Goal: Task Accomplishment & Management: Manage account settings

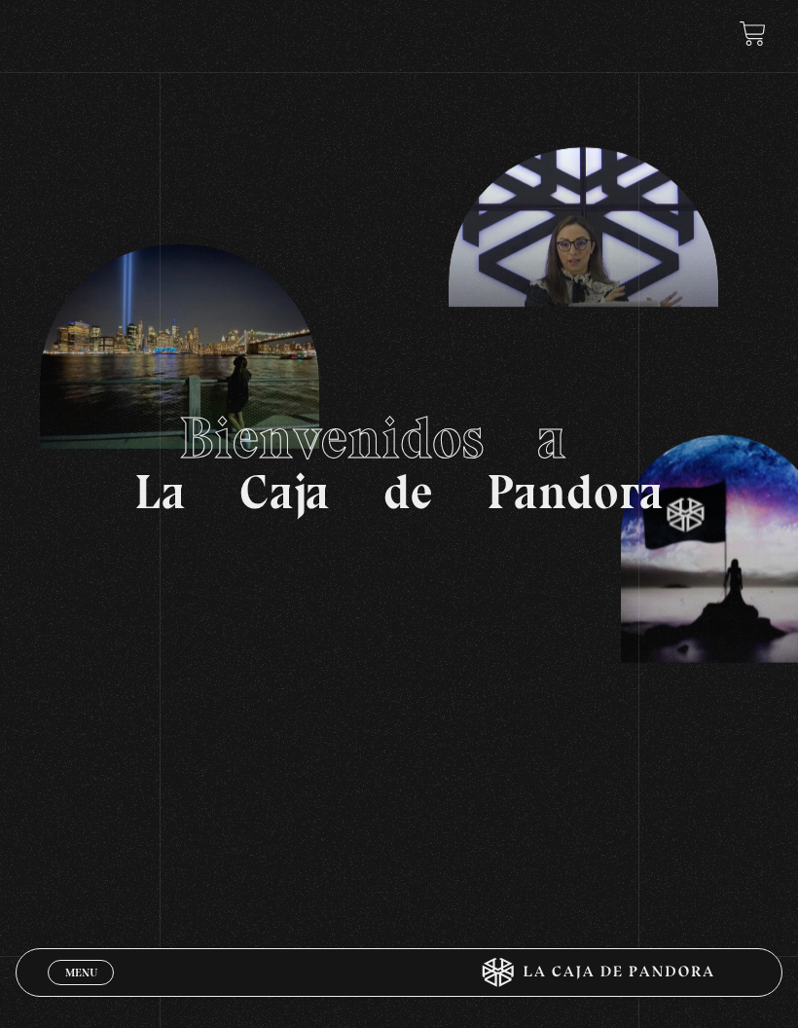
click at [77, 970] on span "Menu" at bounding box center [81, 973] width 32 height 12
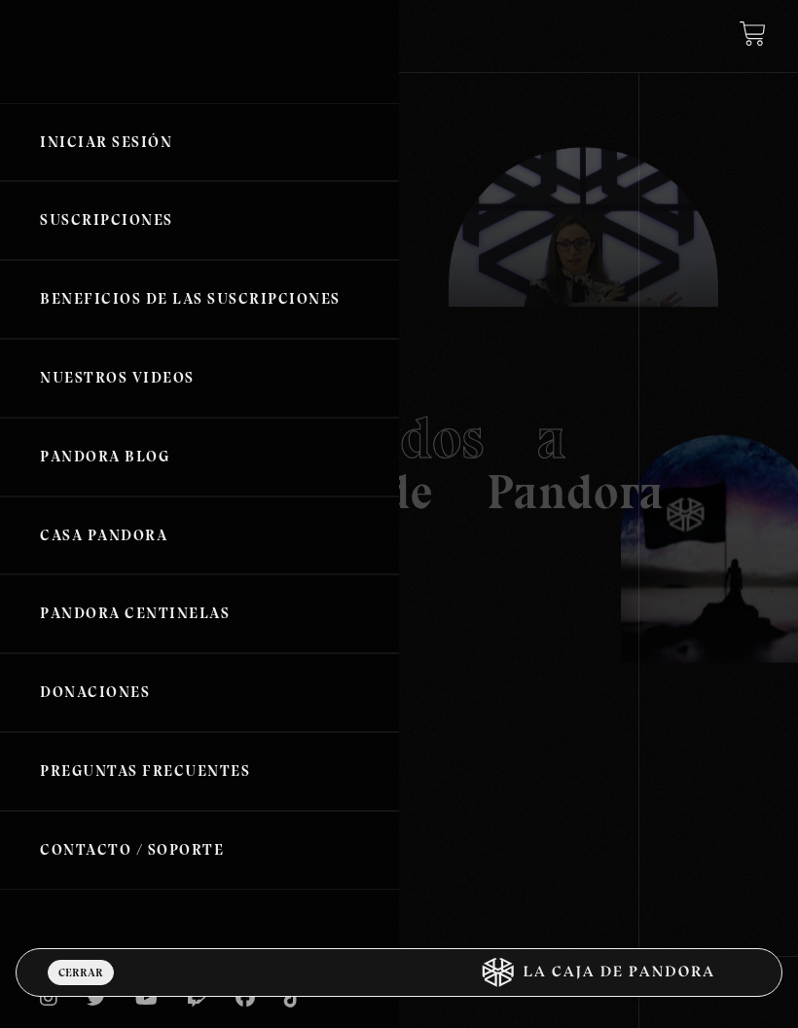
click at [134, 152] on link "Iniciar Sesión" at bounding box center [199, 142] width 399 height 79
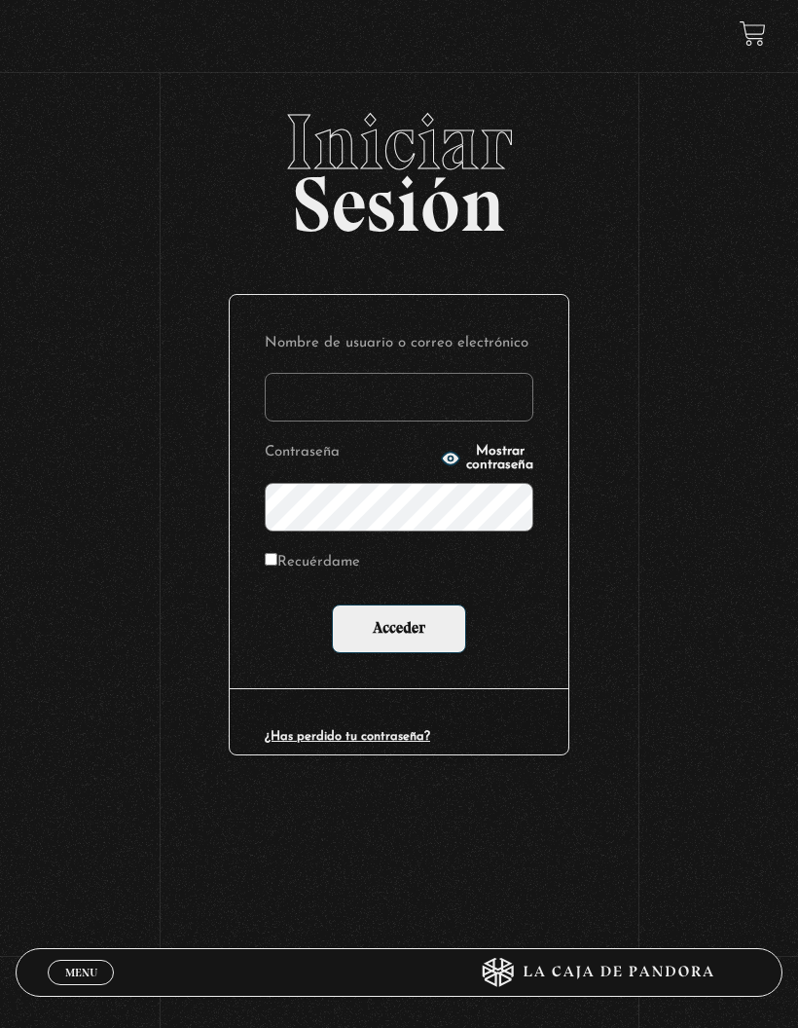
type input "[EMAIL_ADDRESS][DOMAIN_NAME]"
click at [408, 626] on input "Acceder" at bounding box center [399, 628] width 134 height 49
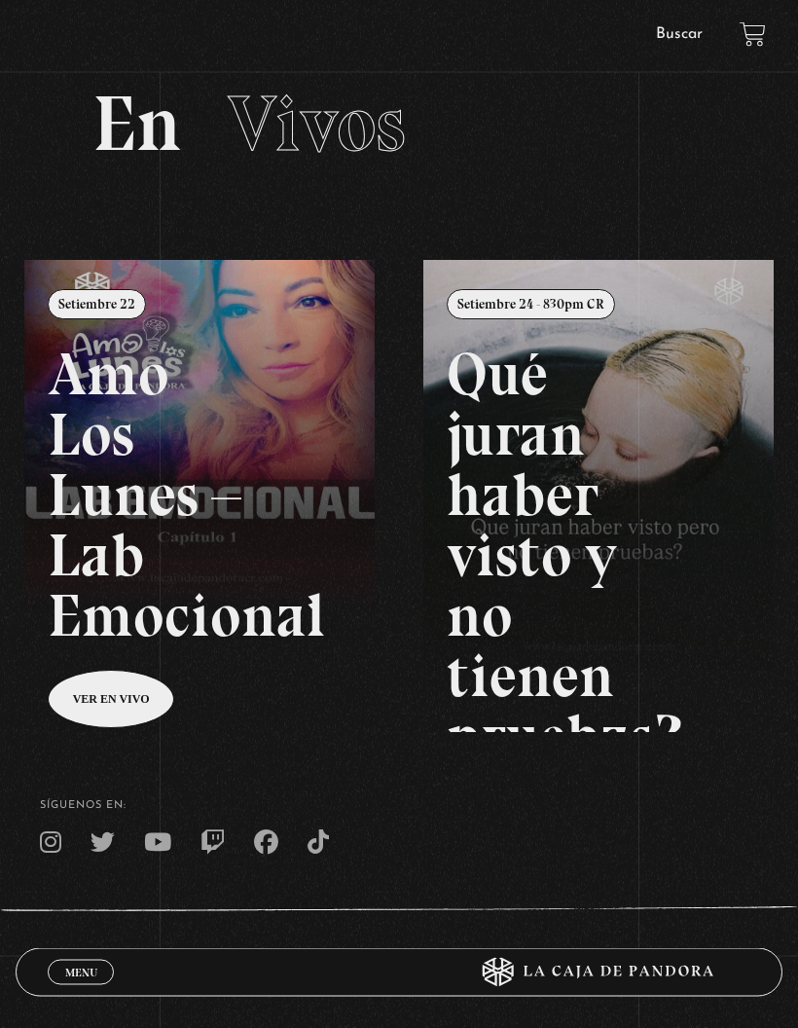
scroll to position [163, 0]
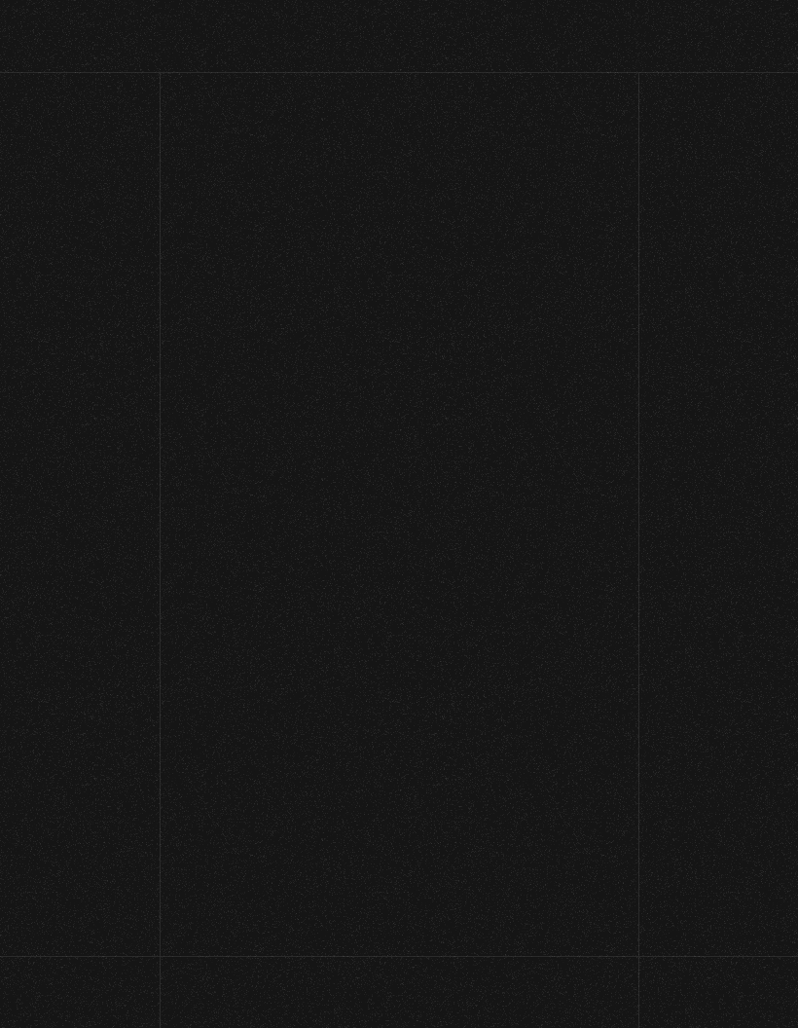
scroll to position [283, 0]
